Goal: Transaction & Acquisition: Purchase product/service

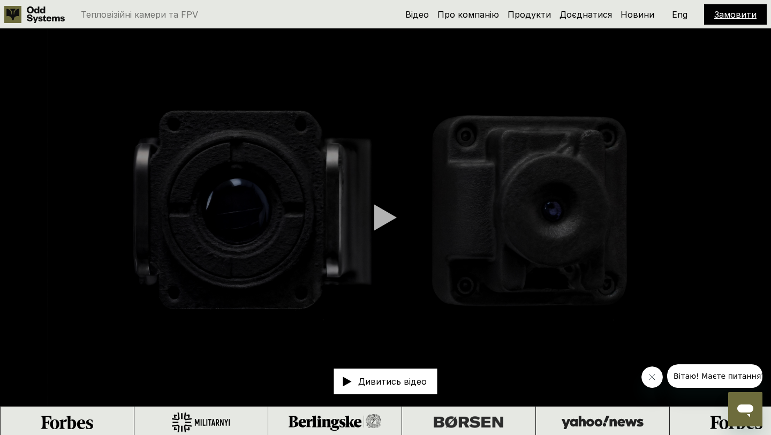
click at [726, 13] on link "Замовити" at bounding box center [736, 14] width 42 height 11
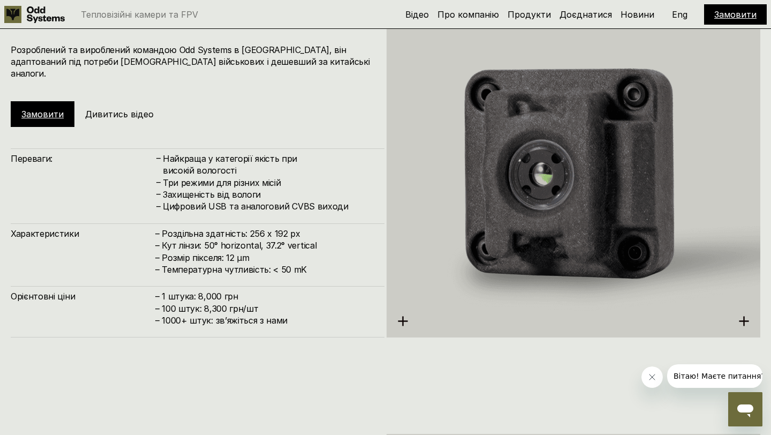
scroll to position [1307, 0]
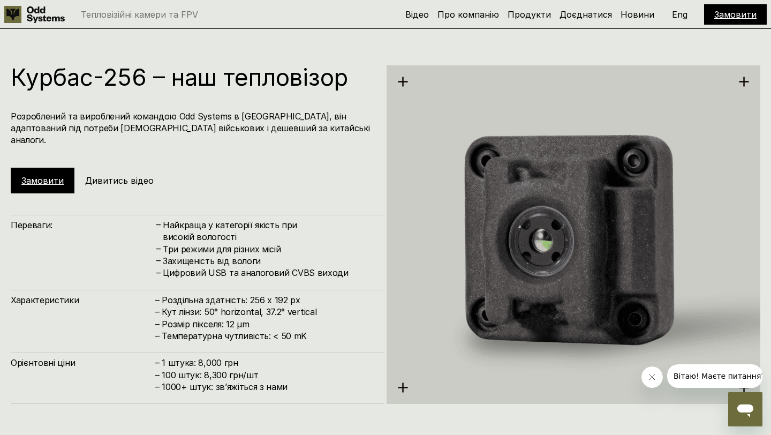
click at [48, 175] on link "Замовити" at bounding box center [42, 180] width 42 height 11
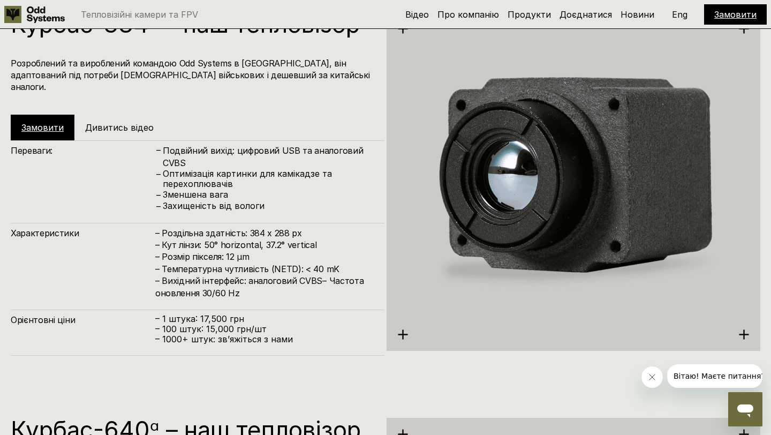
scroll to position [1812, 0]
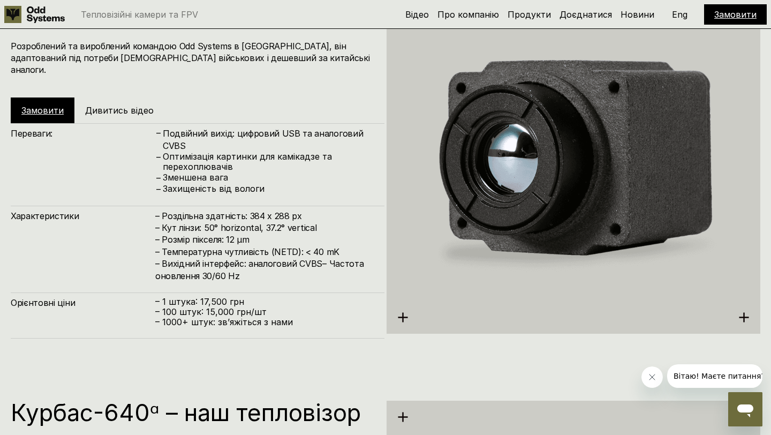
click at [40, 105] on link "Замовити" at bounding box center [42, 110] width 42 height 11
click at [731, 12] on link "Замовити" at bounding box center [736, 14] width 42 height 11
